Goal: Information Seeking & Learning: Learn about a topic

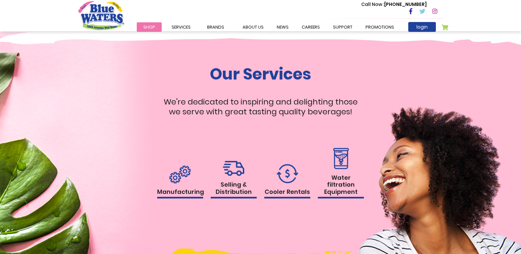
scroll to position [592, 0]
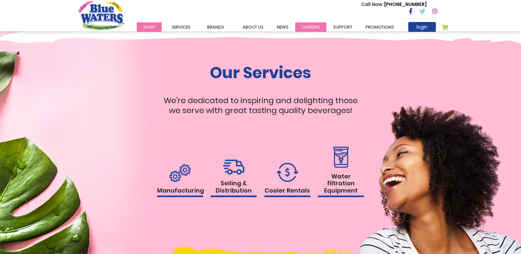
click at [309, 26] on link "careers" at bounding box center [310, 27] width 31 height 10
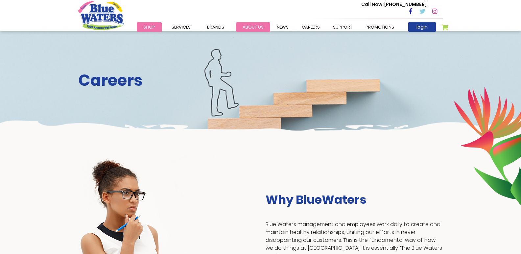
click at [245, 26] on link "about us" at bounding box center [253, 27] width 34 height 10
